Goal: Task Accomplishment & Management: Use online tool/utility

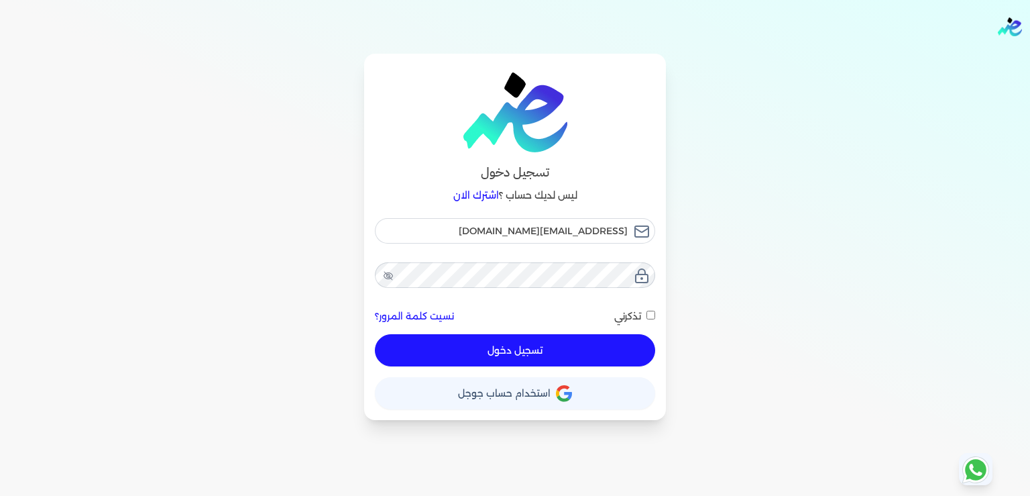
click at [510, 355] on button "تسجيل دخول" at bounding box center [515, 350] width 280 height 32
checkbox input "false"
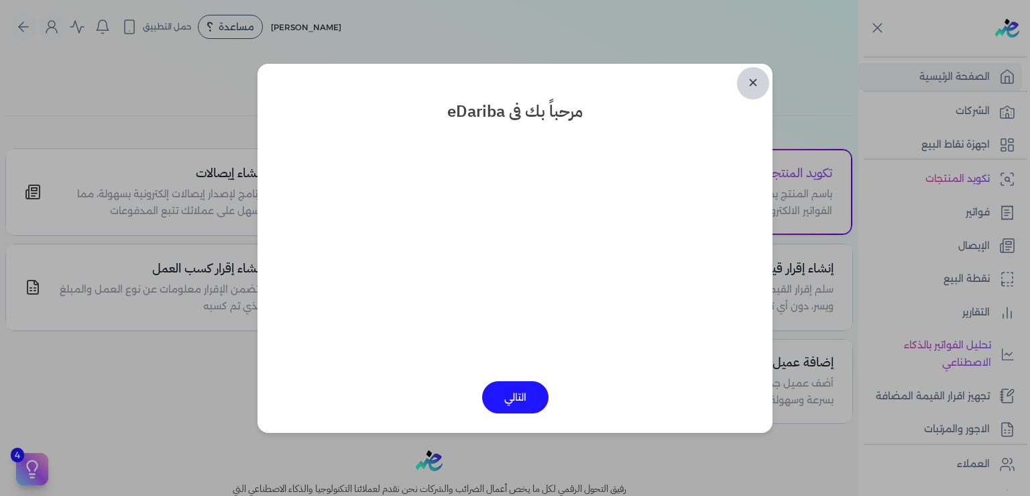
click at [755, 87] on link "✕" at bounding box center [753, 83] width 32 height 32
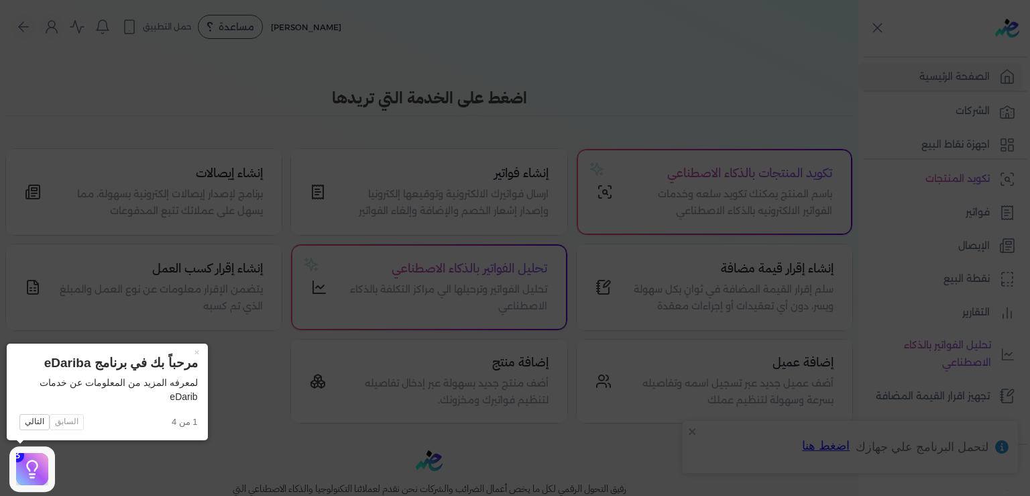
click at [260, 414] on icon at bounding box center [515, 248] width 1030 height 496
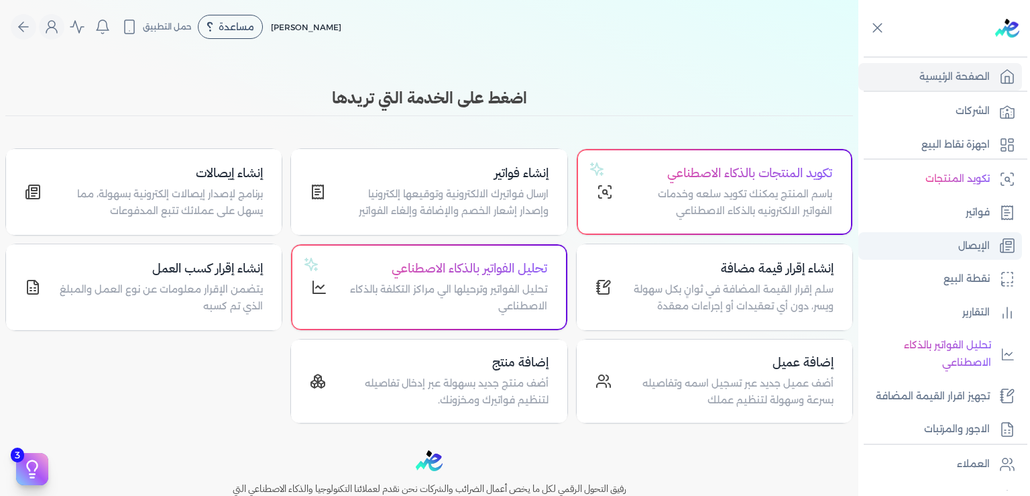
click at [969, 245] on p "الإيصال" at bounding box center [974, 245] width 32 height 17
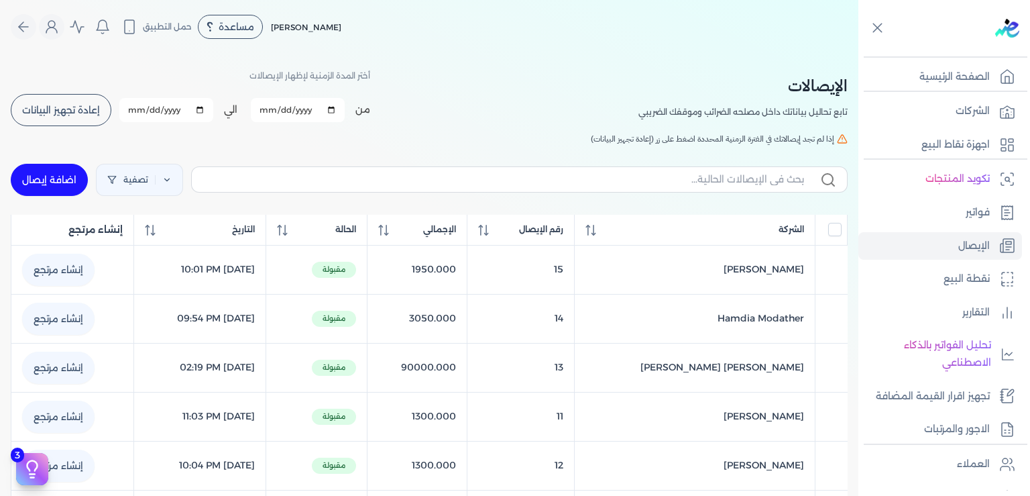
click at [79, 185] on link "اضافة إيصال" at bounding box center [49, 180] width 77 height 32
select select
select select "EGP"
select select "EGS"
select select "B"
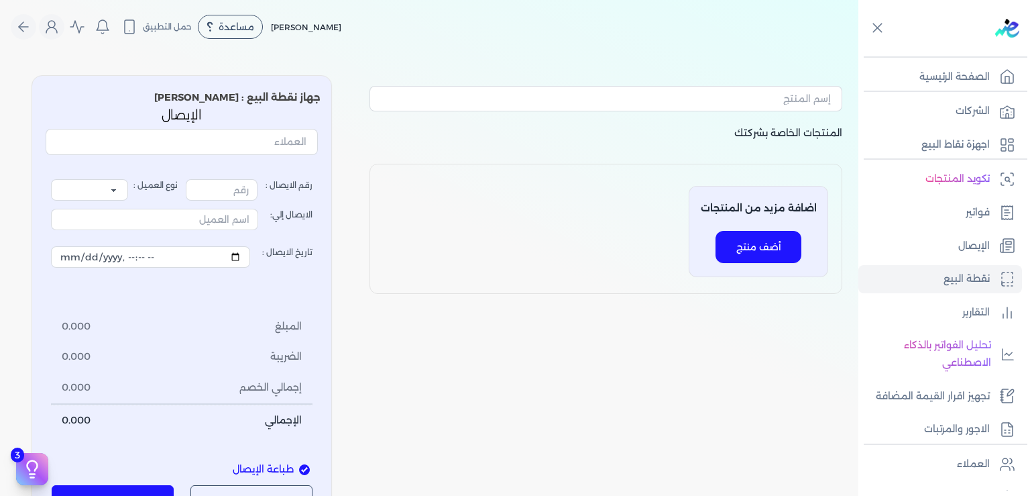
type input "16"
select select "P"
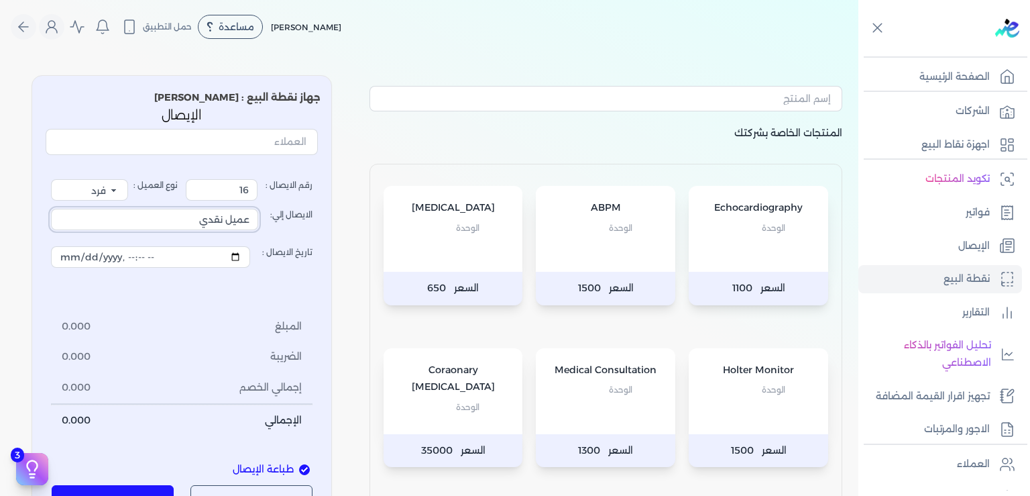
drag, startPoint x: 190, startPoint y: 225, endPoint x: 404, endPoint y: 237, distance: 214.3
click at [258, 230] on input "عميل نقدي" at bounding box center [154, 219] width 207 height 21
type input "ل"
type input "Gawhara [PERSON_NAME]"
click at [612, 394] on span "الوحدة" at bounding box center [620, 389] width 23 height 17
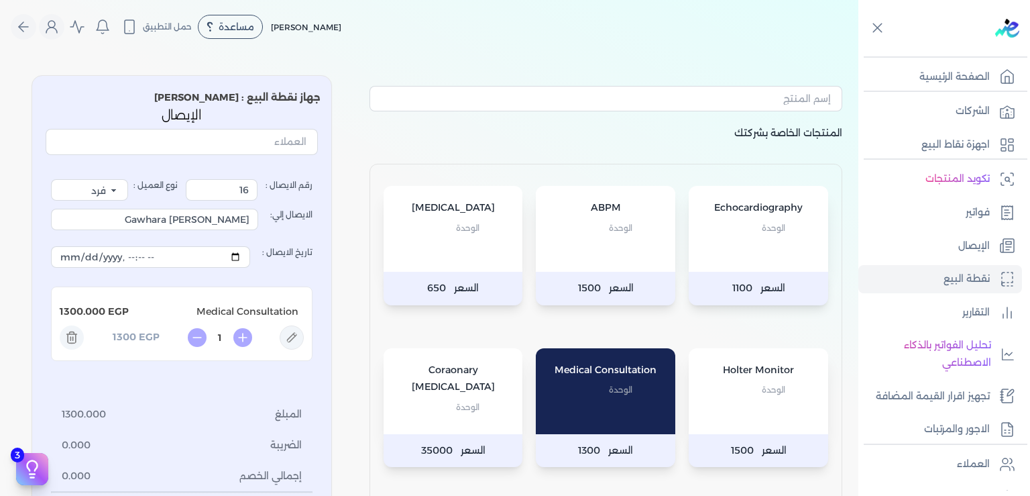
click at [490, 236] on div "[MEDICAL_DATA] الوحدة" at bounding box center [453, 229] width 139 height 86
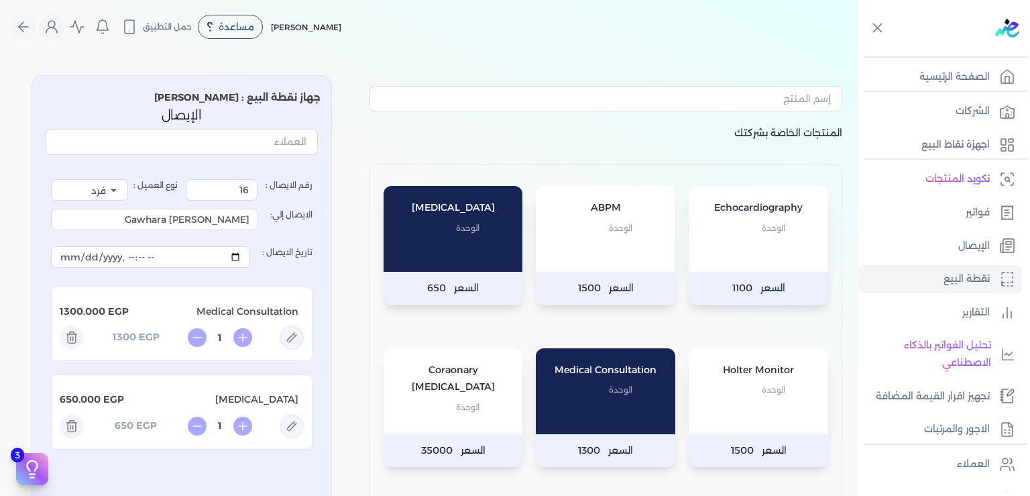
click at [761, 243] on div "Echocardiography الوحدة" at bounding box center [758, 229] width 139 height 86
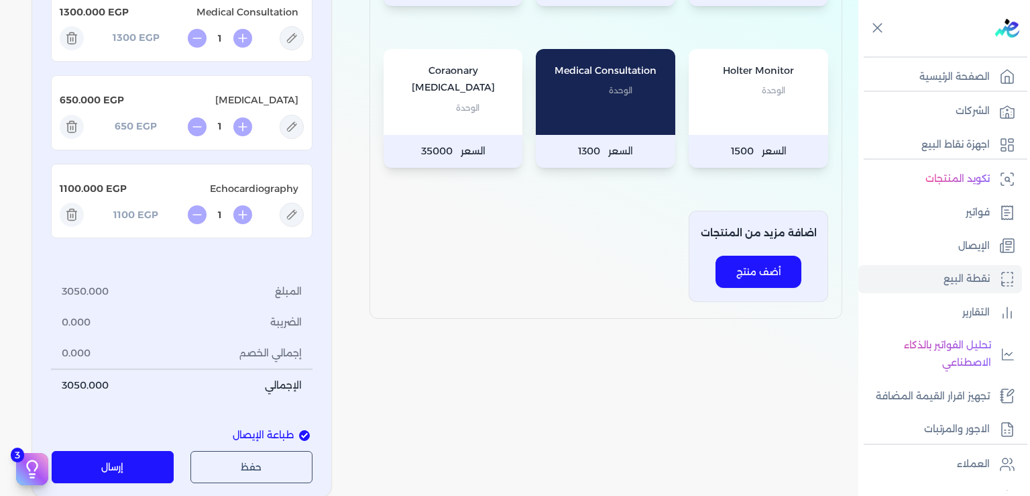
scroll to position [502, 0]
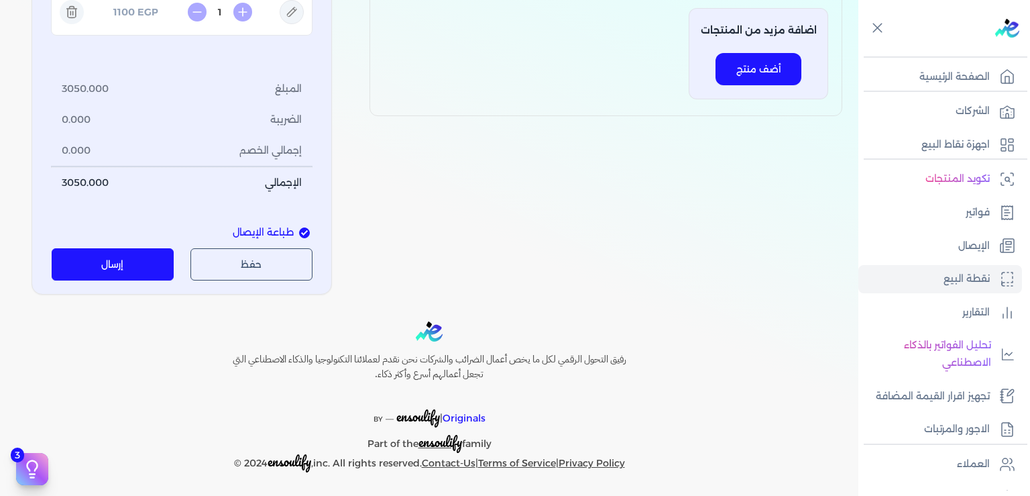
click at [120, 267] on button "إرسال" at bounding box center [113, 264] width 123 height 32
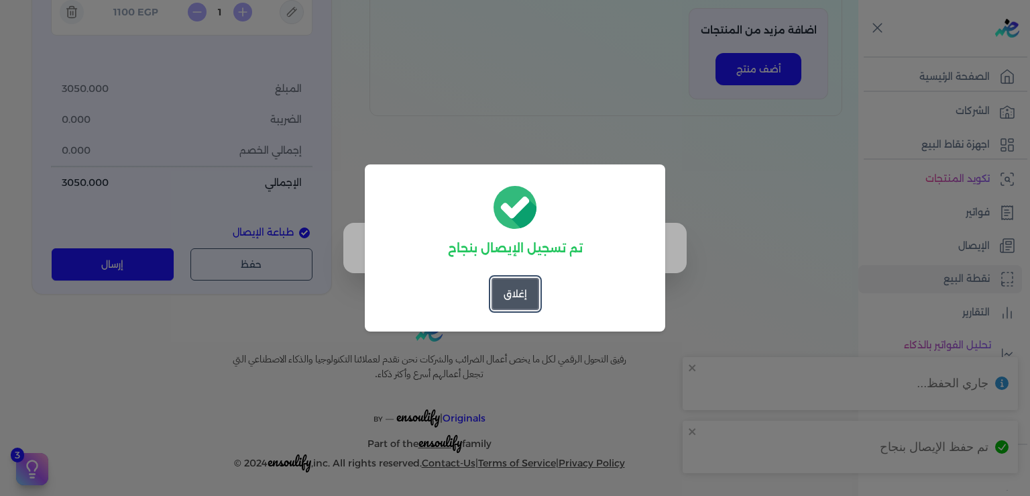
click at [516, 296] on button "إغلاق" at bounding box center [516, 294] width 48 height 32
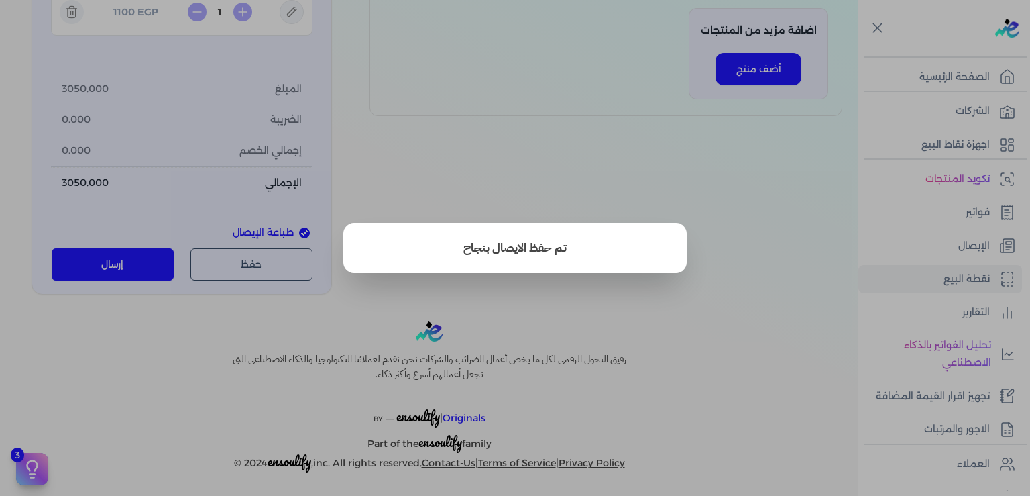
click at [801, 404] on button "close" at bounding box center [515, 248] width 1030 height 496
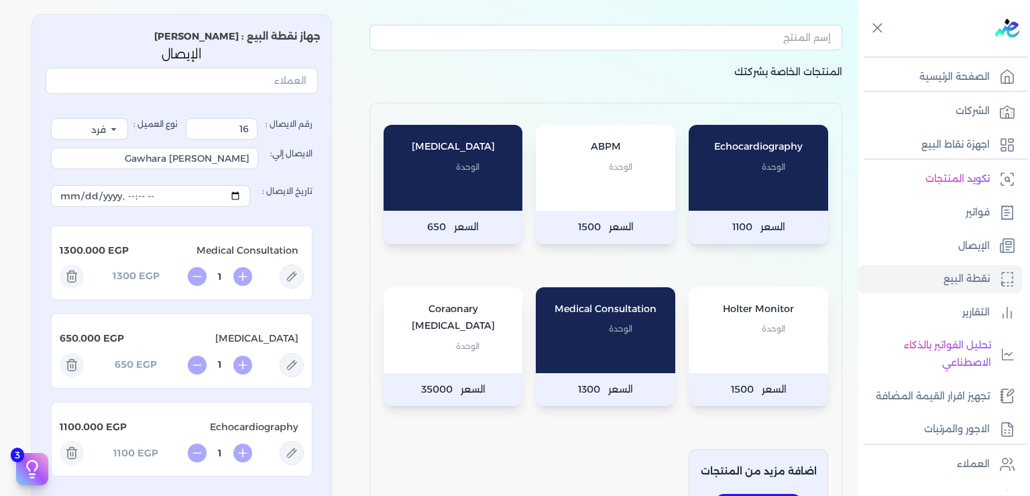
scroll to position [0, 0]
